Goal: Transaction & Acquisition: Download file/media

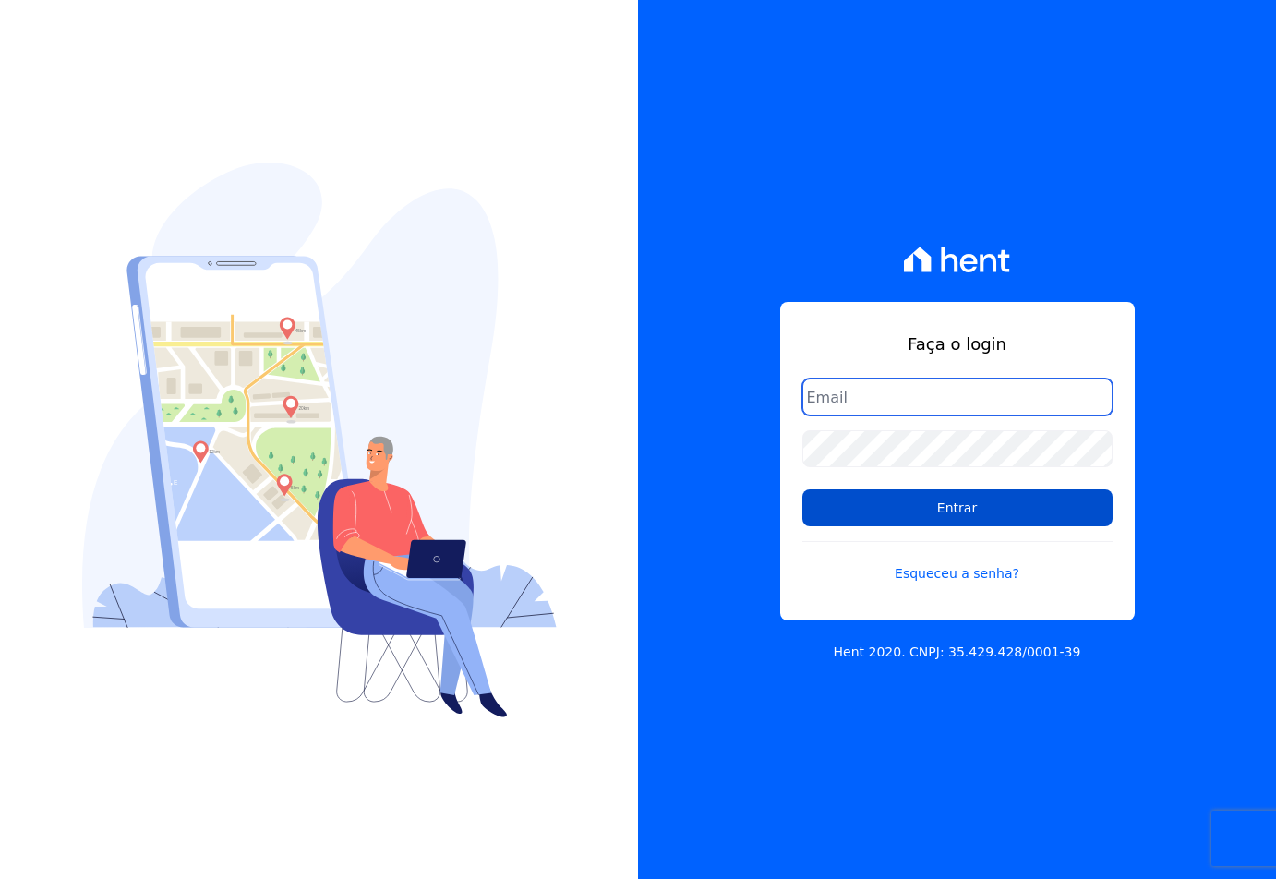
type input "[EMAIL_ADDRESS][DOMAIN_NAME]"
click at [934, 504] on input "Entrar" at bounding box center [958, 508] width 310 height 37
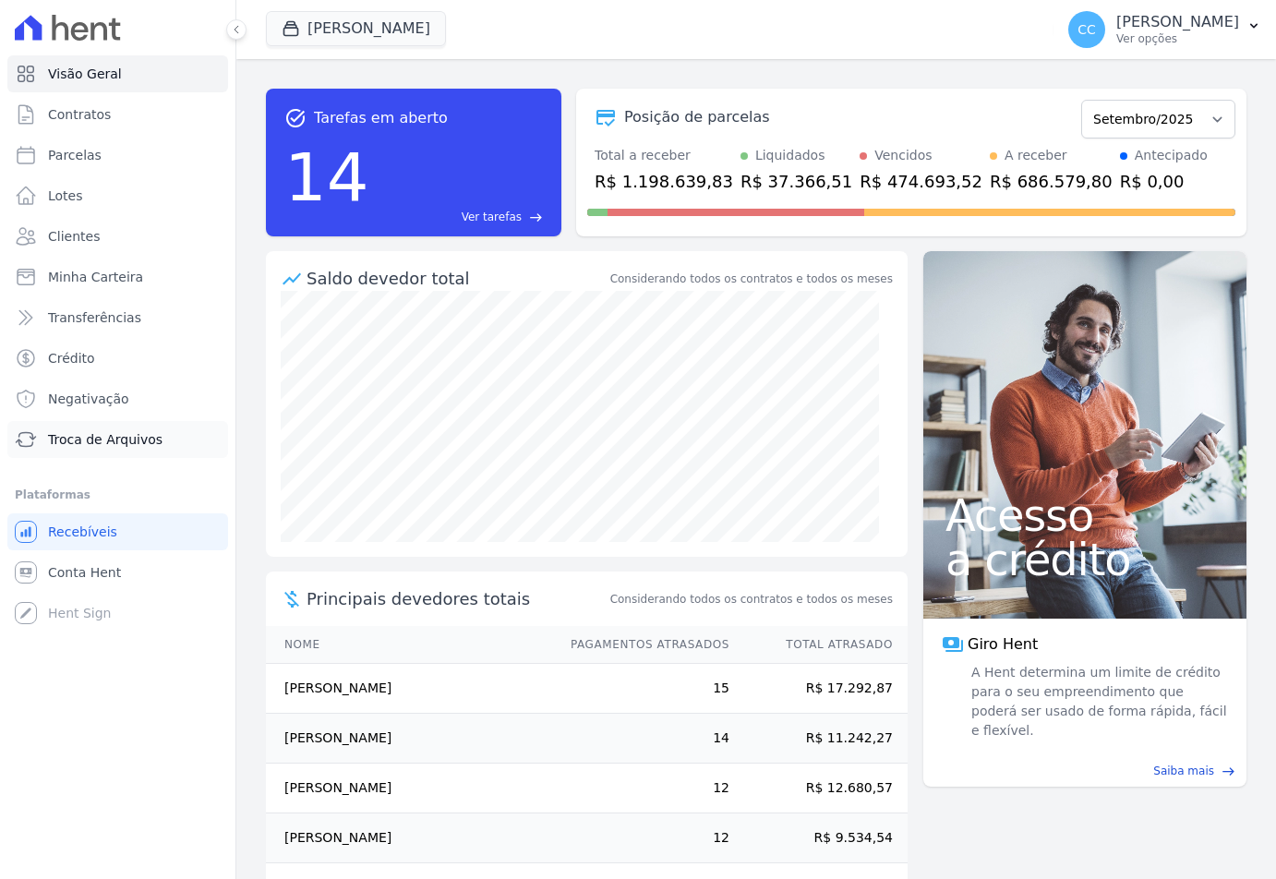
click at [92, 442] on span "Troca de Arquivos" at bounding box center [105, 439] width 115 height 18
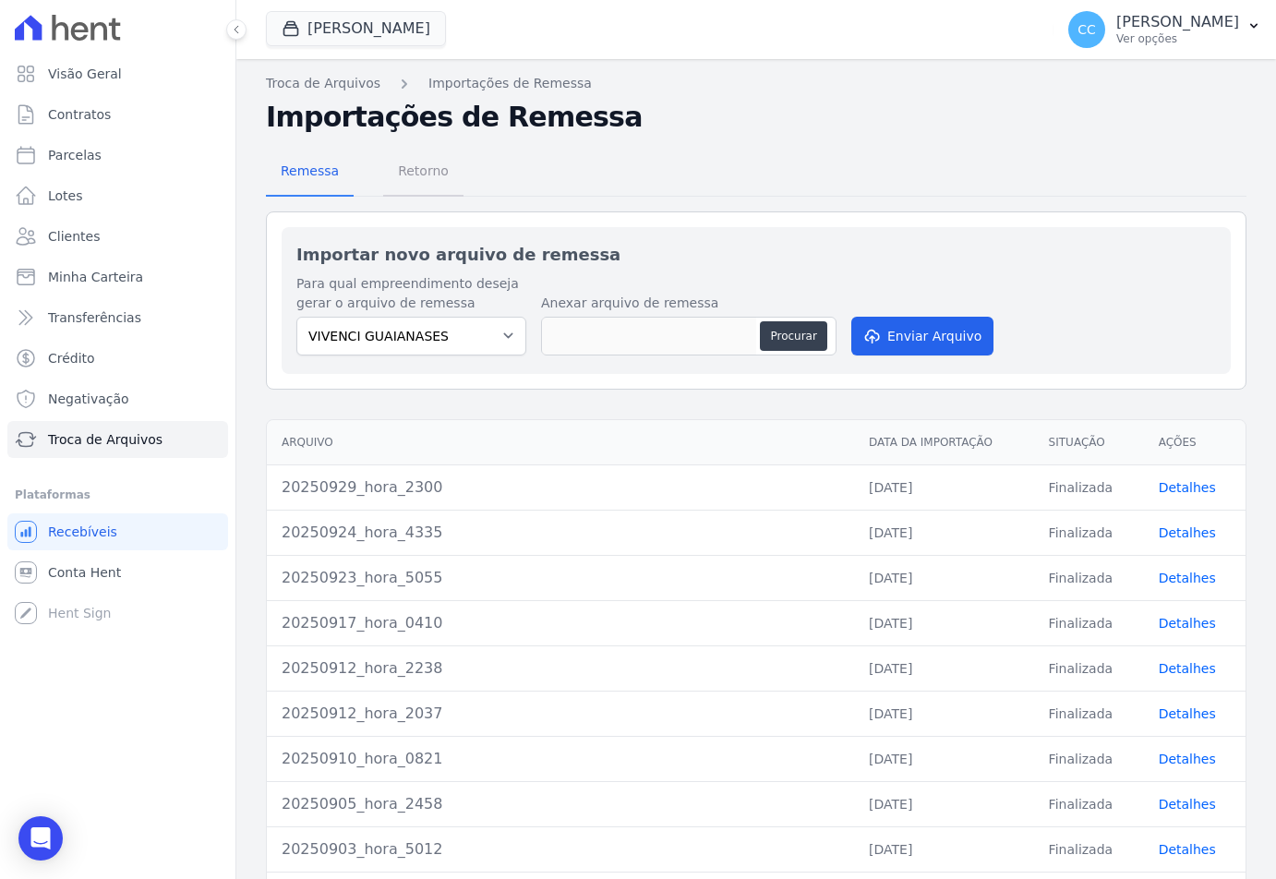
click at [413, 174] on span "Retorno" at bounding box center [423, 170] width 73 height 37
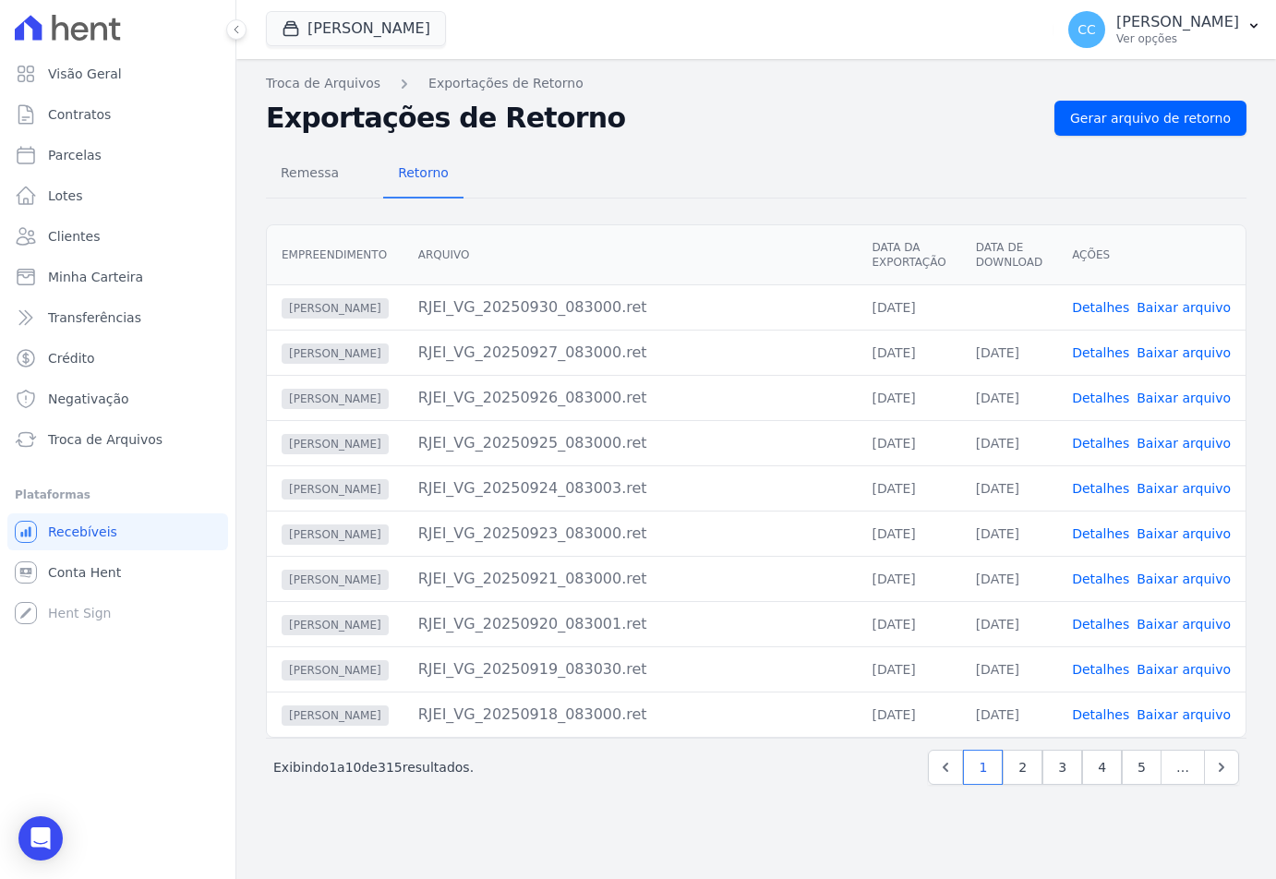
click at [1187, 308] on link "Baixar arquivo" at bounding box center [1184, 307] width 94 height 15
click at [336, 31] on button "Vivenci Guaianases" at bounding box center [356, 28] width 180 height 35
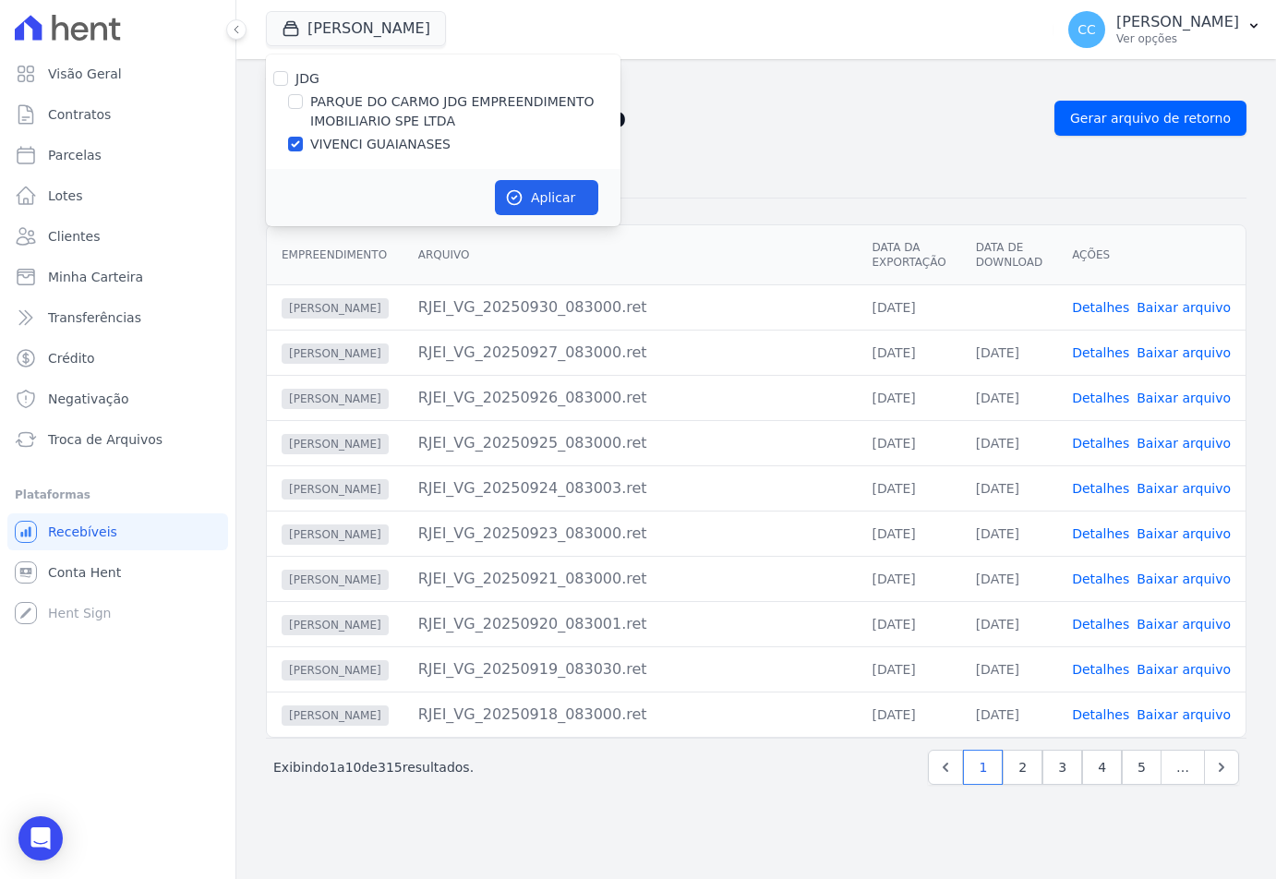
click at [343, 102] on label "PARQUE DO CARMO JDG EMPREENDIMENTO IMOBILIARIO SPE LTDA" at bounding box center [465, 111] width 310 height 39
click at [303, 102] on input "PARQUE DO CARMO JDG EMPREENDIMENTO IMOBILIARIO SPE LTDA" at bounding box center [295, 101] width 15 height 15
checkbox input "true"
click at [334, 132] on div "JDG PARQUE DO CARMO JDG EMPREENDIMENTO IMOBILIARIO SPE LTDA VIVENCI GUAIANASES" at bounding box center [443, 111] width 355 height 115
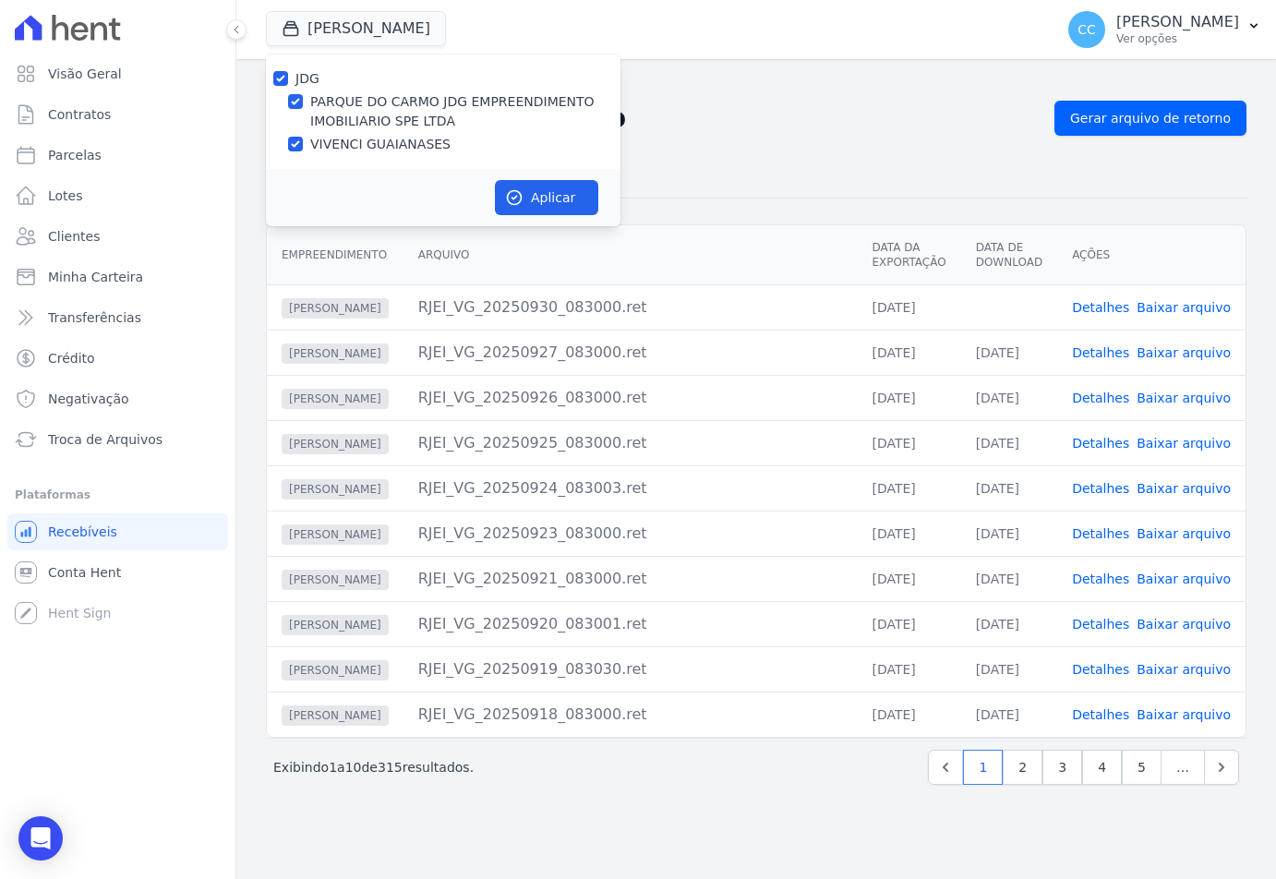
click at [341, 139] on label "VIVENCI GUAIANASES" at bounding box center [380, 144] width 140 height 19
click at [303, 139] on input "VIVENCI GUAIANASES" at bounding box center [295, 144] width 15 height 15
checkbox input "false"
click at [517, 187] on button "Aplicar" at bounding box center [546, 197] width 103 height 35
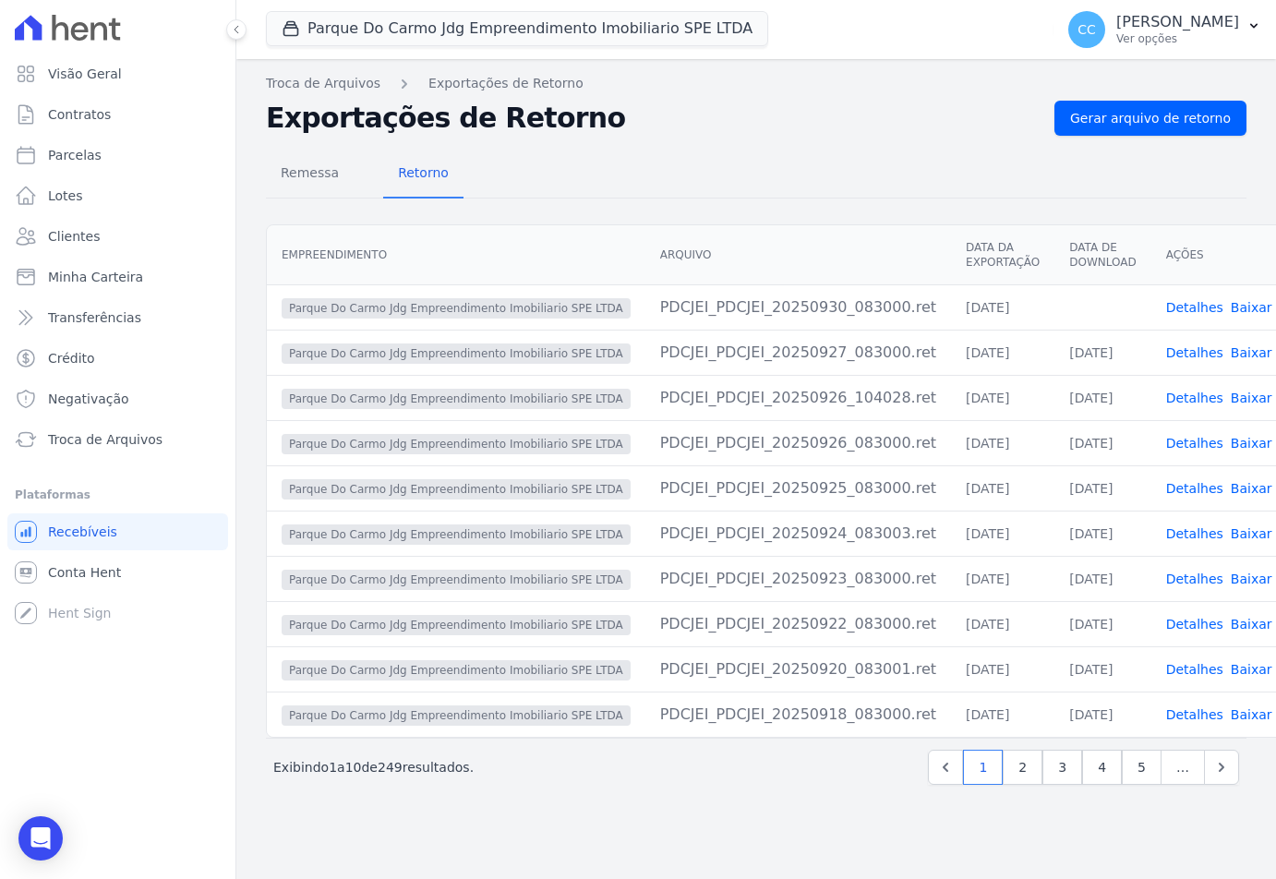
click at [1231, 312] on link "Baixar arquivo" at bounding box center [1278, 307] width 94 height 15
click at [572, 155] on div "Remessa Retorno" at bounding box center [756, 175] width 981 height 48
